Goal: Information Seeking & Learning: Learn about a topic

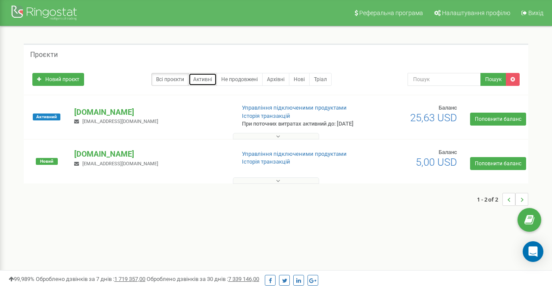
click at [198, 81] on link "Активні" at bounding box center [202, 79] width 28 height 13
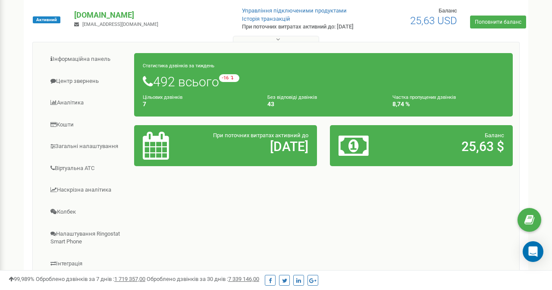
scroll to position [97, 0]
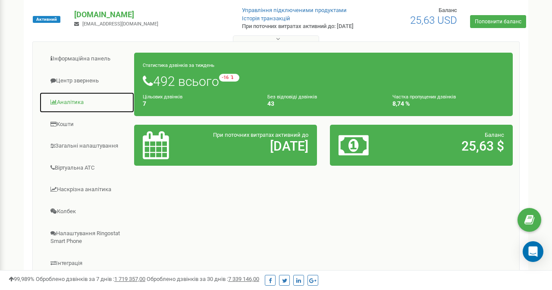
click at [65, 108] on link "Аналiтика" at bounding box center [86, 102] width 95 height 21
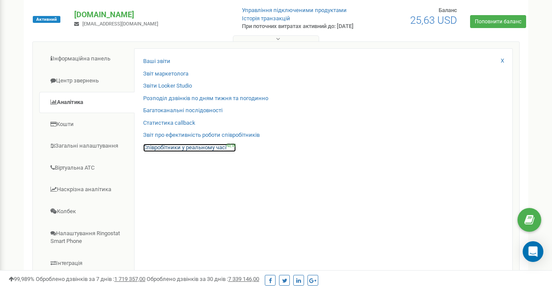
click at [177, 151] on link "Співробітники у реальному часі NEW" at bounding box center [189, 147] width 93 height 8
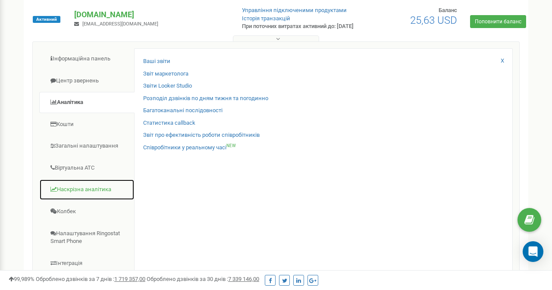
click at [96, 189] on link "Наскрізна аналітика" at bounding box center [86, 189] width 95 height 21
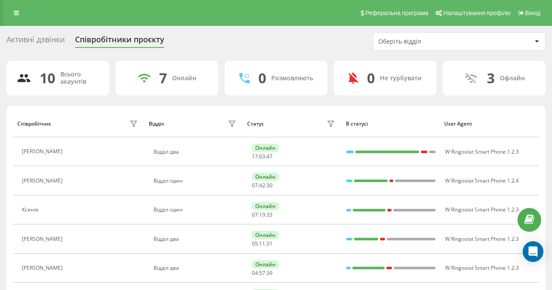
click at [239, 75] on icon at bounding box center [244, 78] width 10 height 10
click at [421, 38] on div "Оберіть відділ" at bounding box center [429, 41] width 103 height 7
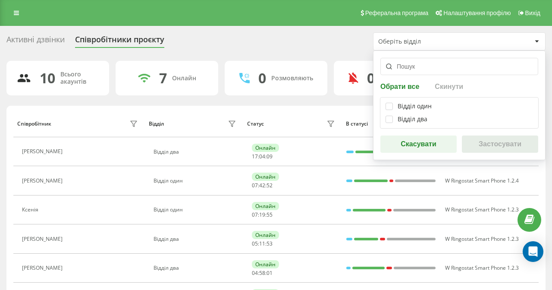
click at [313, 57] on div "Активні дзвінки Співробітники проєкту Оберіть відділ Обрати все Скинути Відділ …" at bounding box center [275, 242] width 539 height 421
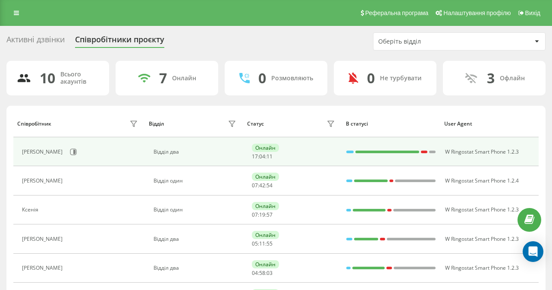
click at [65, 151] on div "Псюкало Николай Дропович" at bounding box center [43, 152] width 43 height 6
click at [77, 149] on icon at bounding box center [73, 151] width 6 height 6
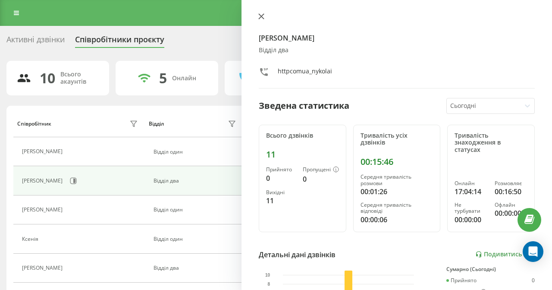
click at [258, 19] on icon at bounding box center [261, 16] width 6 height 6
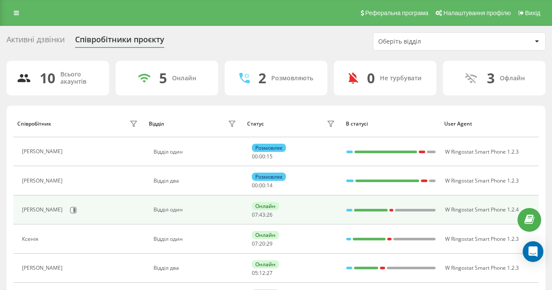
click at [65, 206] on div "Олександр Геннадійович" at bounding box center [43, 209] width 43 height 6
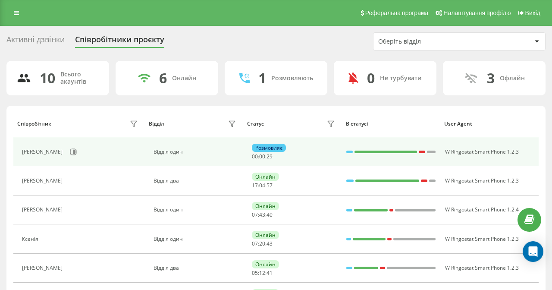
click at [65, 150] on div "Артём Денисович Кирнос" at bounding box center [43, 152] width 43 height 6
click at [56, 149] on div "Артём Денисович Кирнос" at bounding box center [43, 152] width 43 height 6
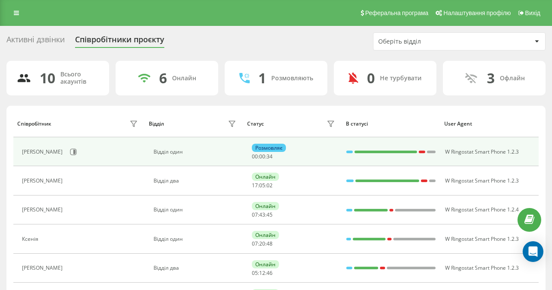
click at [56, 149] on div "Артём Денисович Кирнос" at bounding box center [43, 152] width 43 height 6
click at [77, 150] on icon at bounding box center [73, 151] width 7 height 7
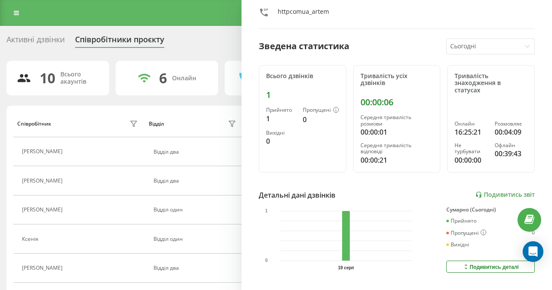
scroll to position [142, 0]
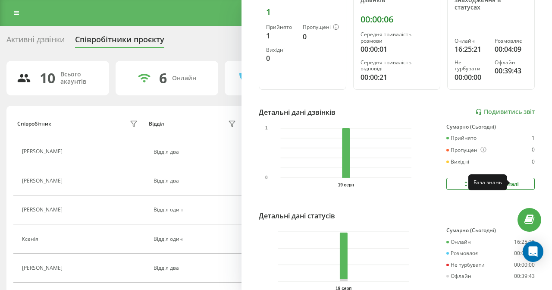
click at [526, 208] on link at bounding box center [529, 220] width 24 height 24
click at [182, 44] on div "Активні дзвінки Співробітники проєкту Оберіть відділ" at bounding box center [275, 41] width 539 height 18
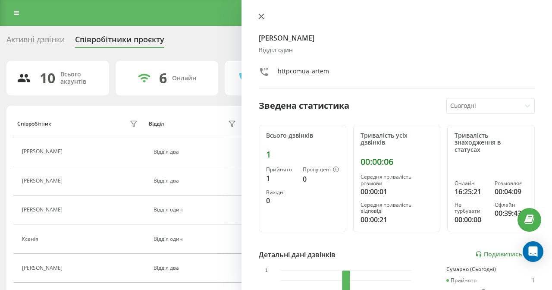
click at [258, 18] on icon at bounding box center [261, 16] width 6 height 6
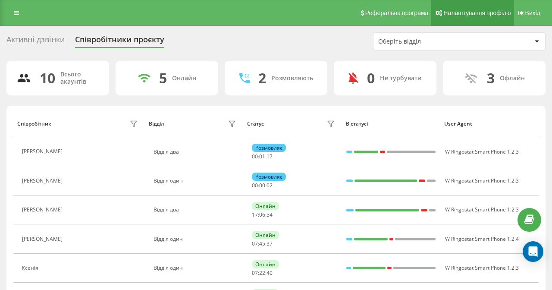
click at [450, 15] on span "Налаштування профілю" at bounding box center [476, 12] width 67 height 7
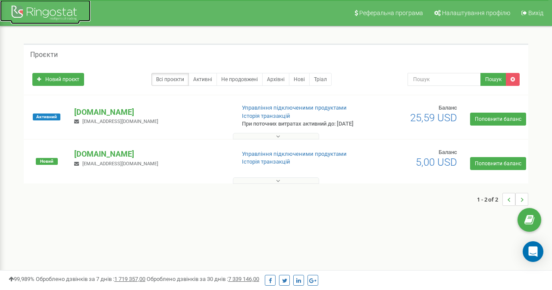
click at [57, 9] on div at bounding box center [45, 13] width 69 height 21
click at [60, 17] on div at bounding box center [45, 13] width 69 height 21
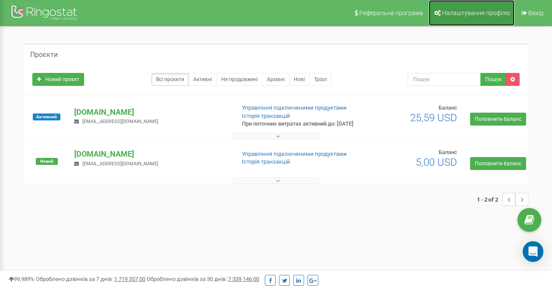
click at [450, 10] on span "Налаштування профілю" at bounding box center [476, 12] width 68 height 7
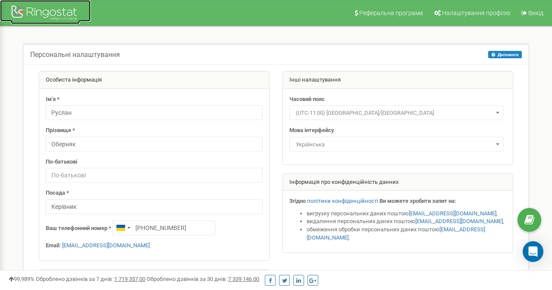
click at [61, 16] on div at bounding box center [45, 13] width 69 height 21
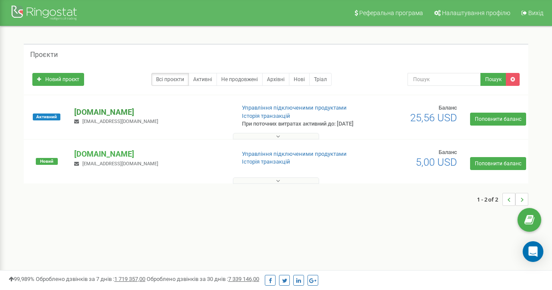
click at [94, 115] on p "[DOMAIN_NAME]" at bounding box center [151, 111] width 154 height 11
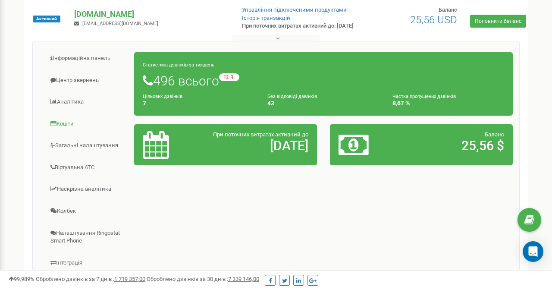
scroll to position [98, 0]
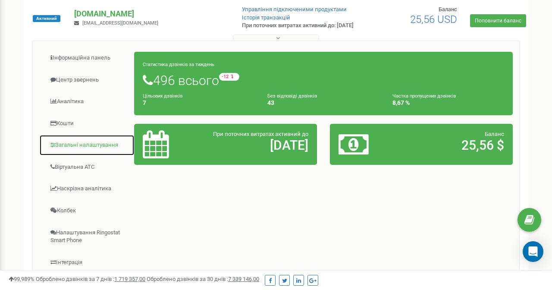
click at [81, 149] on link "Загальні налаштування" at bounding box center [86, 144] width 95 height 21
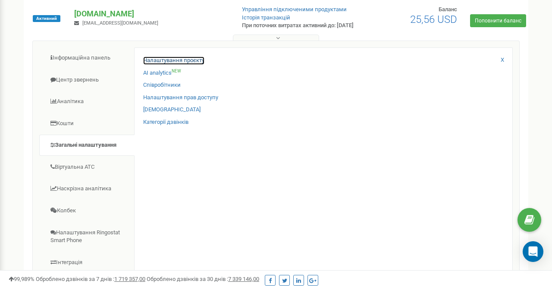
click at [161, 65] on link "Налаштування проєкту" at bounding box center [173, 60] width 61 height 8
